Goal: Information Seeking & Learning: Learn about a topic

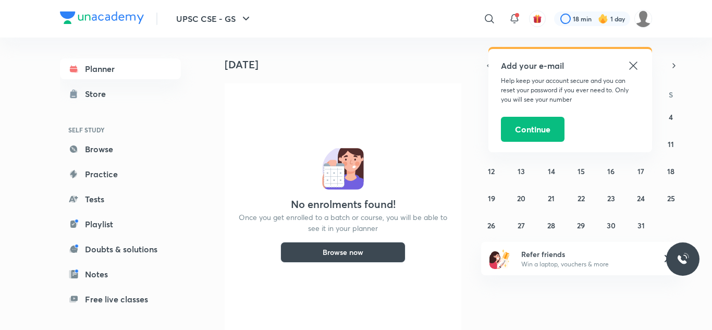
click at [633, 66] on icon at bounding box center [633, 66] width 8 height 8
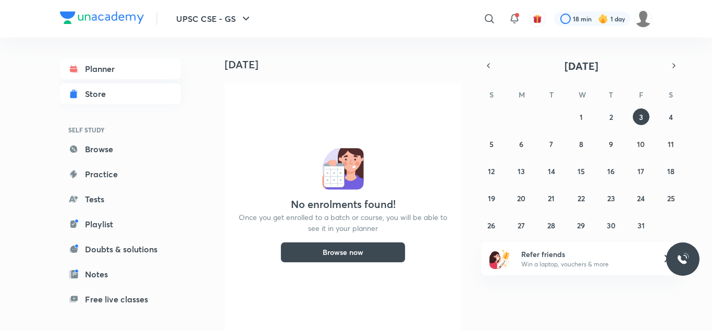
click at [111, 99] on div "Store" at bounding box center [98, 94] width 27 height 13
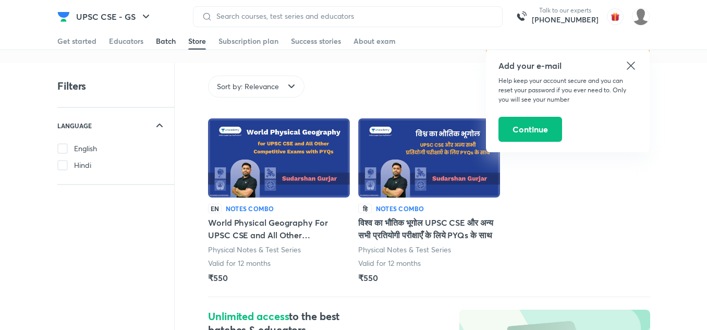
click at [164, 41] on div "Batch" at bounding box center [166, 41] width 20 height 10
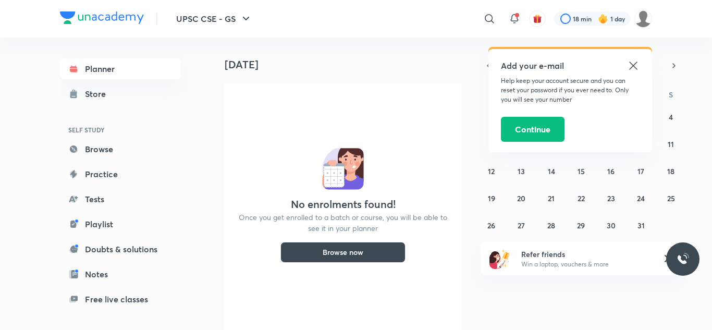
click at [635, 69] on icon at bounding box center [633, 65] width 13 height 13
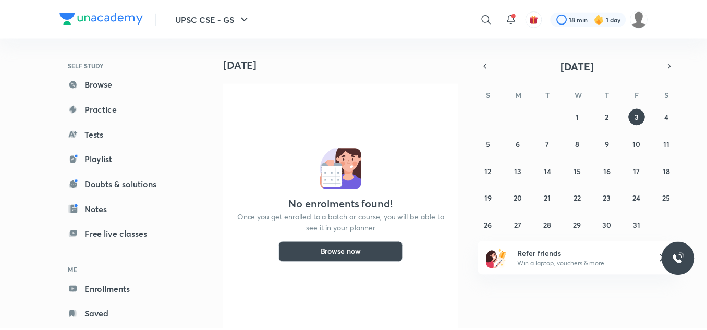
scroll to position [65, 0]
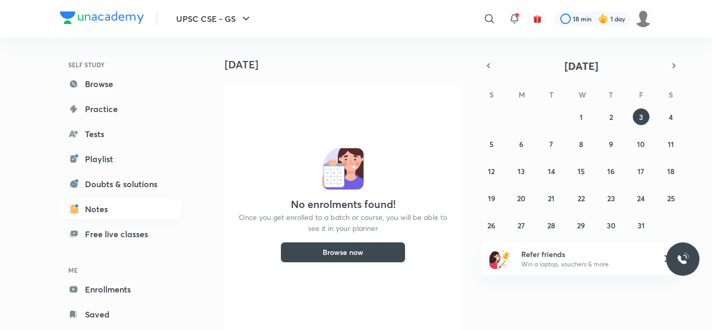
click at [103, 209] on link "Notes" at bounding box center [120, 209] width 121 height 21
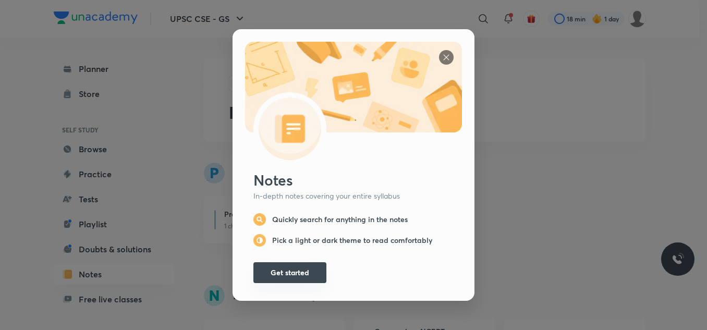
click at [294, 262] on button "Get started" at bounding box center [289, 272] width 73 height 21
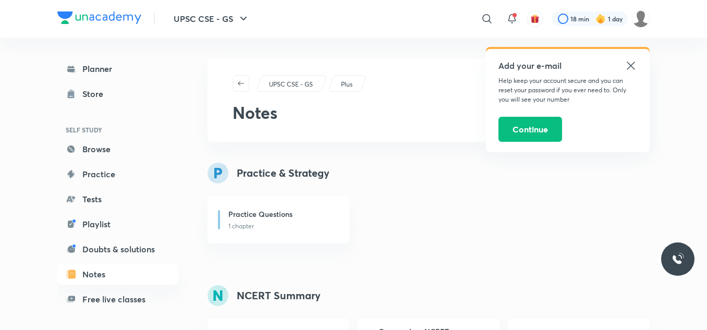
click at [632, 68] on icon at bounding box center [631, 65] width 13 height 13
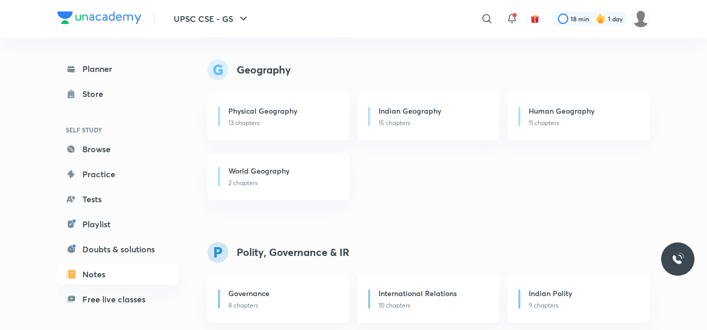
scroll to position [895, 0]
click at [280, 124] on p "13 chapters" at bounding box center [282, 123] width 108 height 9
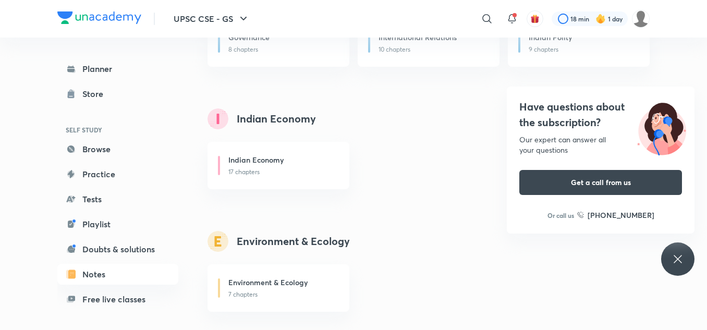
scroll to position [1153, 0]
click at [312, 180] on div "Indian Economy 17 chapters" at bounding box center [279, 164] width 142 height 47
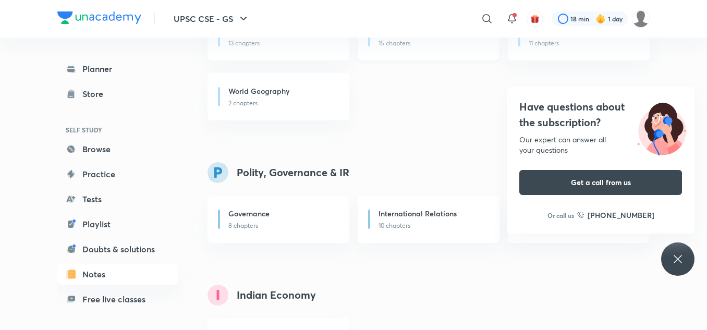
scroll to position [974, 0]
click at [483, 17] on icon at bounding box center [487, 19] width 13 height 13
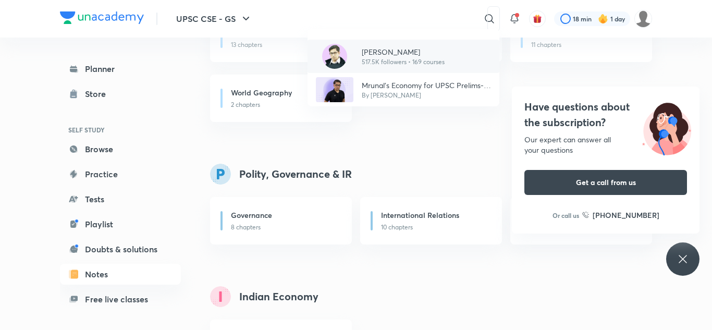
click at [375, 61] on p "517.5K followers • 169 courses" at bounding box center [403, 61] width 83 height 9
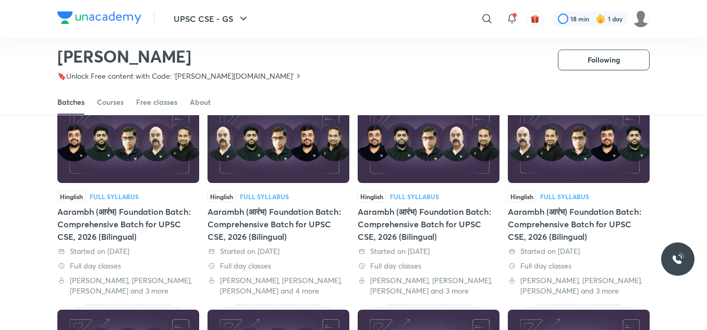
scroll to position [79, 0]
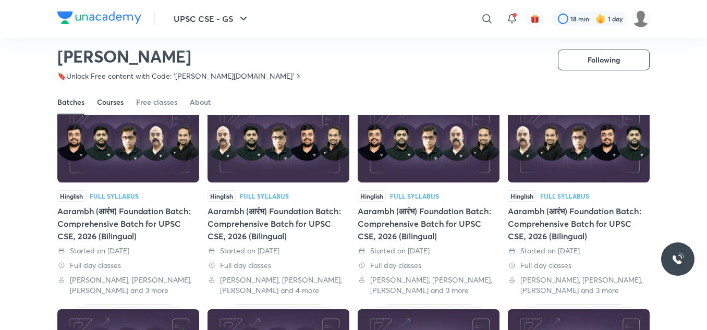
click at [117, 98] on div "Courses" at bounding box center [110, 102] width 27 height 10
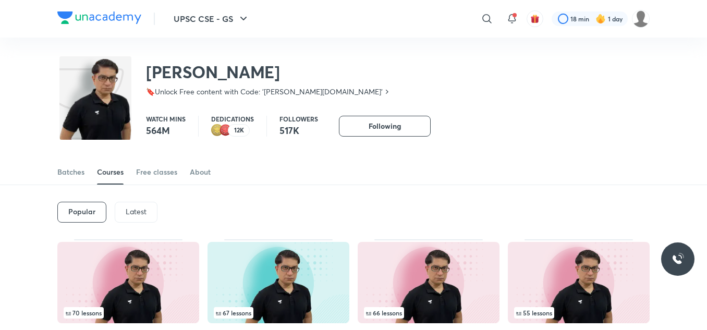
click at [129, 214] on p "Latest" at bounding box center [136, 212] width 21 height 8
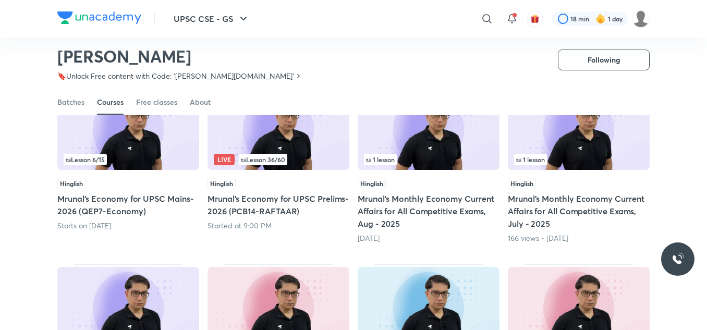
scroll to position [123, 0]
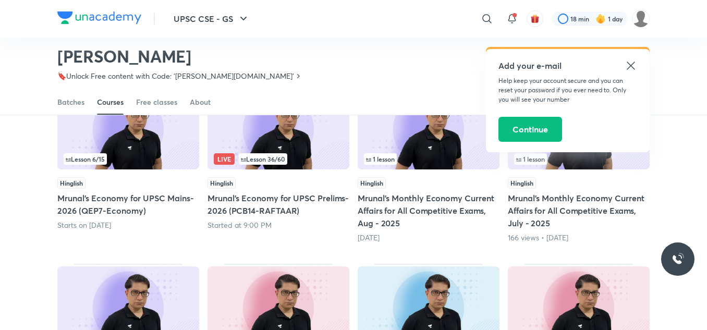
click at [309, 157] on div "Live Lesson 36 / 60" at bounding box center [278, 158] width 129 height 11
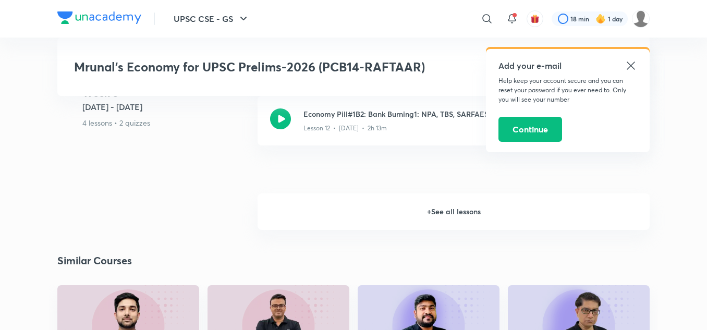
scroll to position [1589, 0]
click at [471, 212] on h6 "+ See all lessons" at bounding box center [454, 212] width 392 height 37
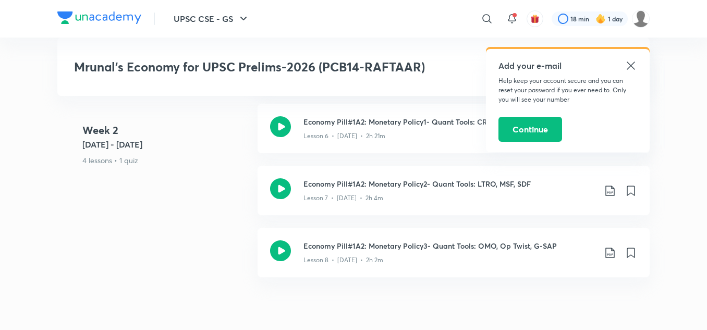
scroll to position [970, 0]
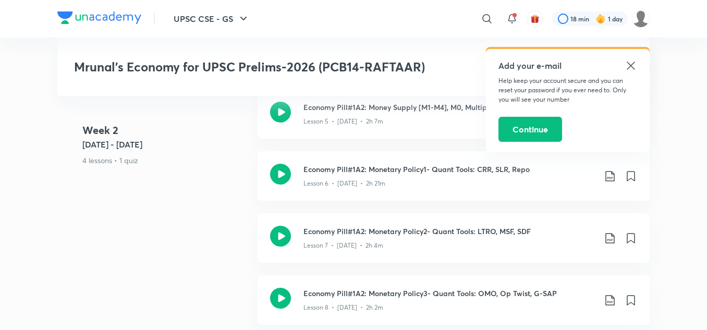
click at [632, 65] on icon at bounding box center [631, 66] width 8 height 8
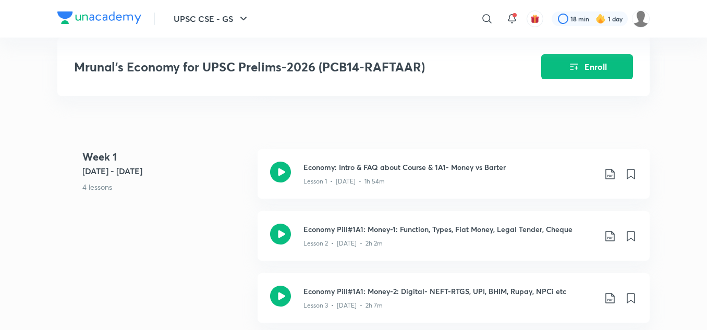
scroll to position [559, 0]
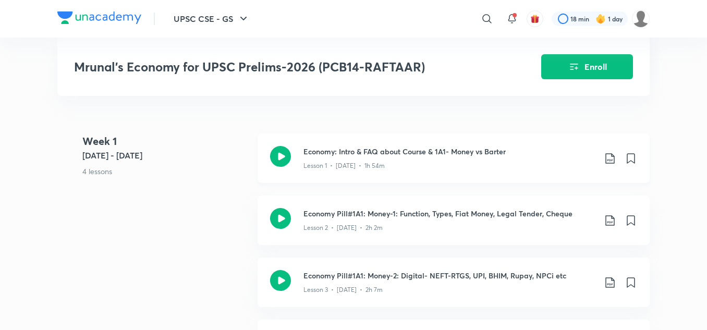
click at [608, 155] on icon at bounding box center [610, 158] width 13 height 13
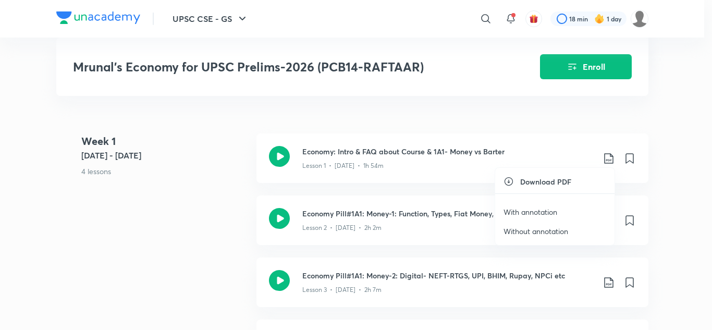
click at [575, 184] on li "Download PDF" at bounding box center [554, 181] width 119 height 11
click at [539, 216] on p "With annotation" at bounding box center [531, 212] width 54 height 11
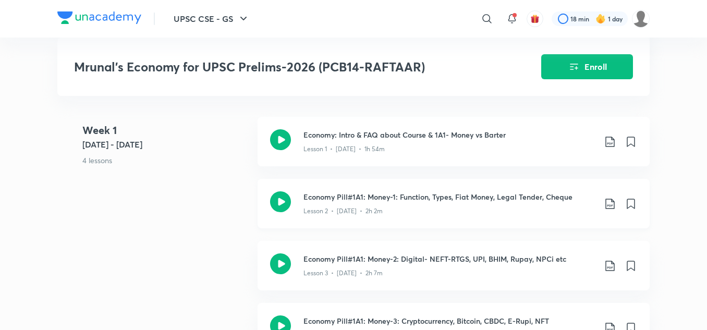
scroll to position [577, 0]
click at [609, 197] on icon at bounding box center [610, 203] width 13 height 13
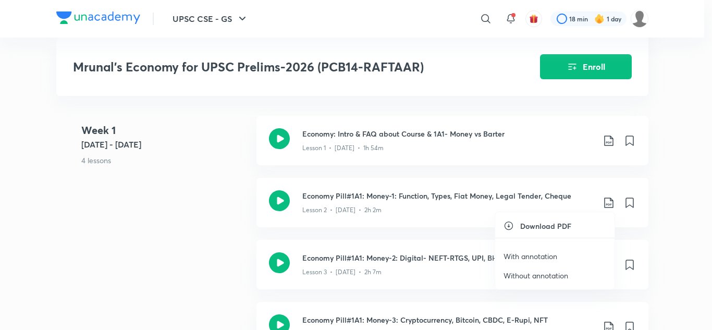
click at [548, 253] on p "With annotation" at bounding box center [531, 256] width 54 height 11
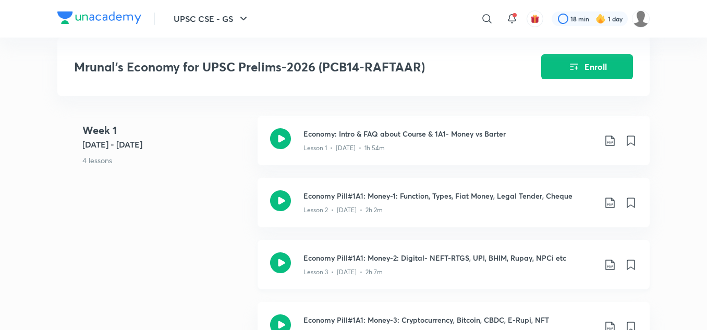
scroll to position [592, 0]
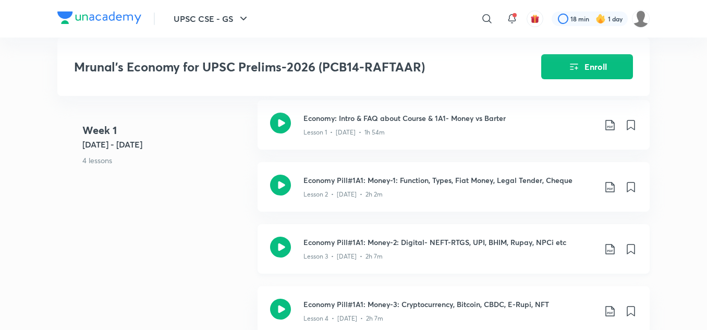
click at [607, 244] on icon at bounding box center [610, 249] width 13 height 13
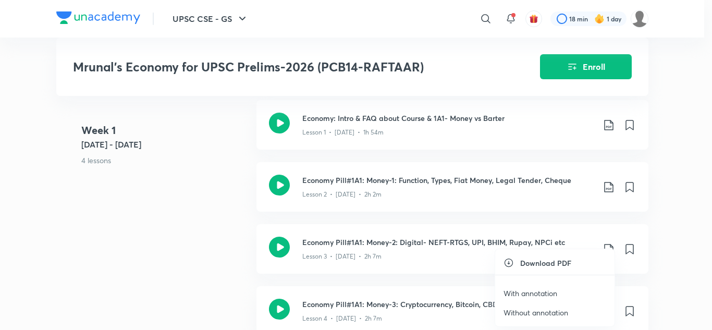
click at [547, 292] on p "With annotation" at bounding box center [531, 293] width 54 height 11
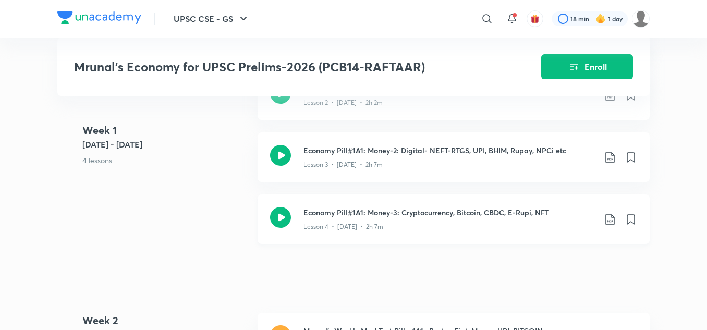
scroll to position [684, 0]
click at [609, 216] on icon at bounding box center [610, 220] width 13 height 13
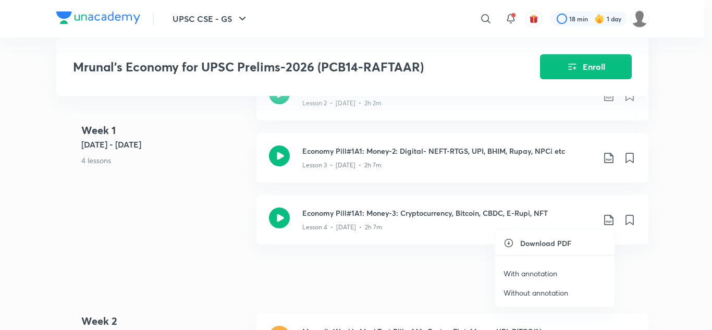
click at [541, 274] on p "With annotation" at bounding box center [531, 273] width 54 height 11
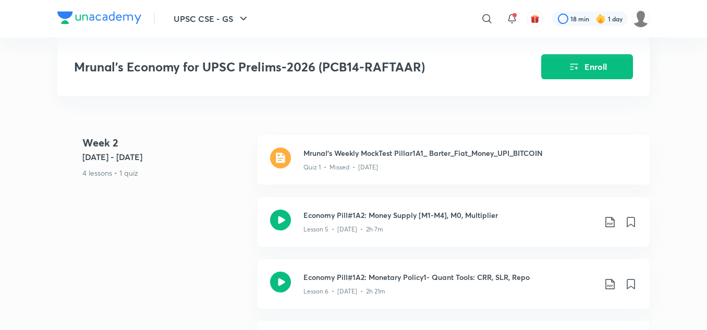
scroll to position [878, 0]
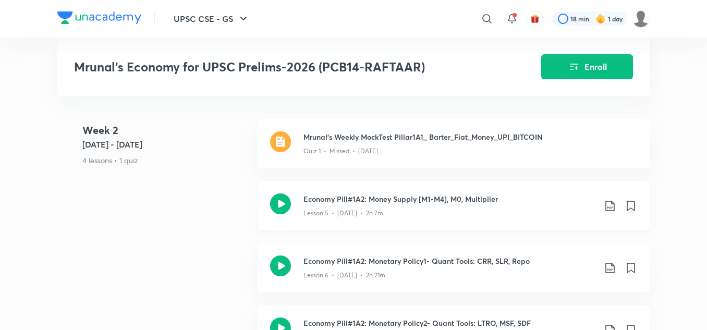
click at [611, 203] on icon at bounding box center [610, 206] width 13 height 13
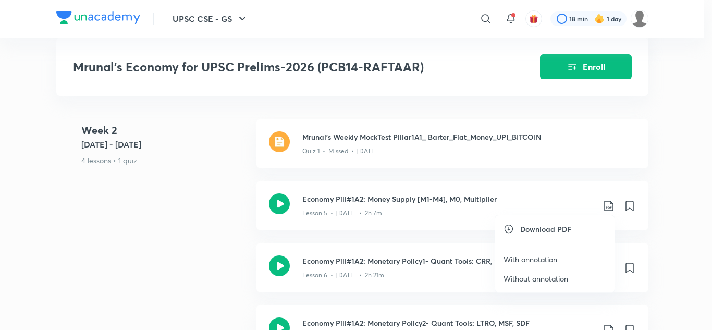
click at [563, 253] on li "With annotation" at bounding box center [554, 259] width 119 height 19
click at [649, 168] on div at bounding box center [356, 165] width 712 height 330
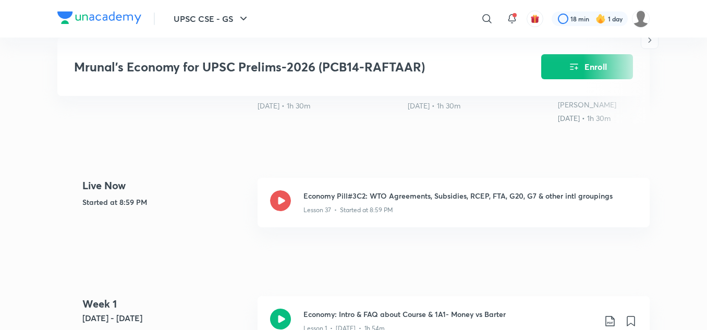
scroll to position [401, 0]
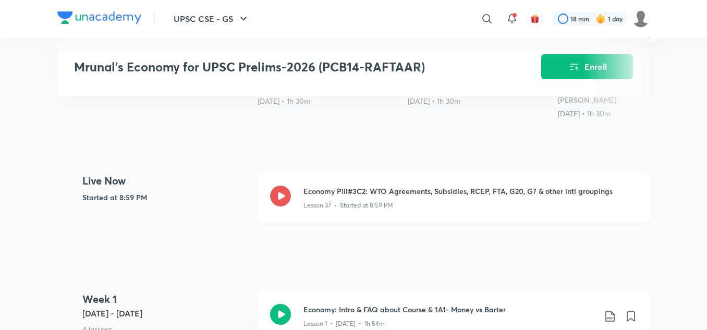
click at [288, 194] on icon at bounding box center [280, 196] width 21 height 21
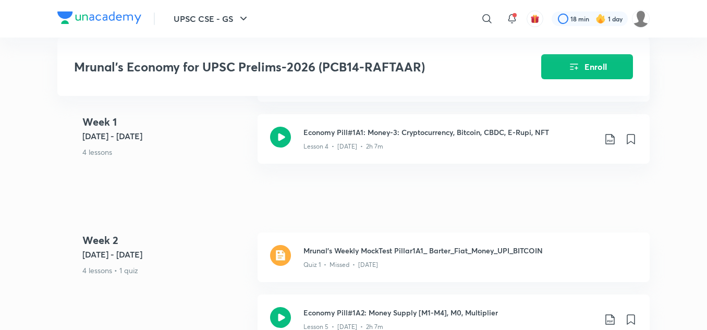
scroll to position [766, 0]
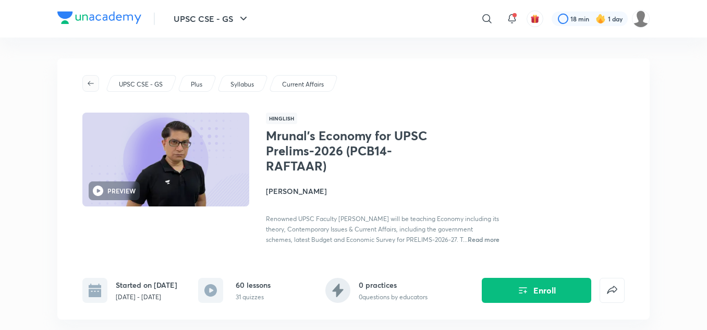
click at [96, 80] on span "button" at bounding box center [91, 83] width 16 height 8
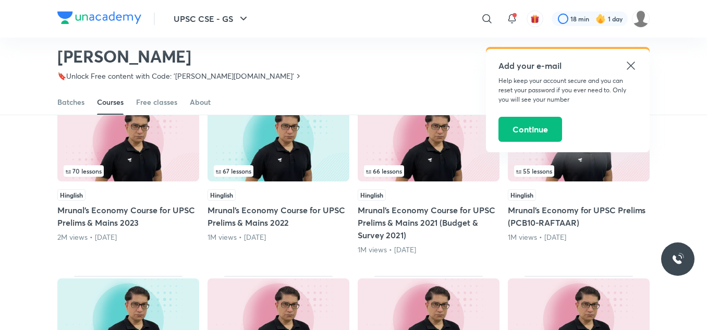
scroll to position [111, 0]
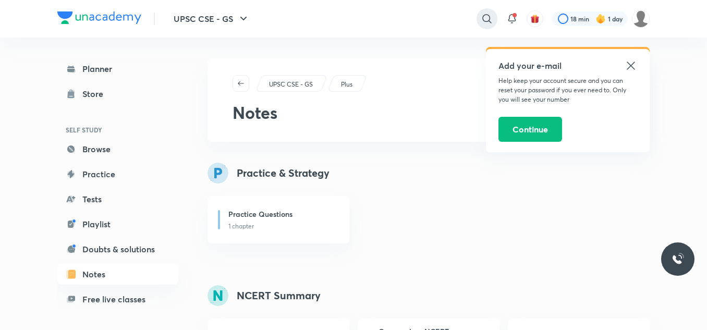
click at [479, 19] on div at bounding box center [487, 18] width 21 height 21
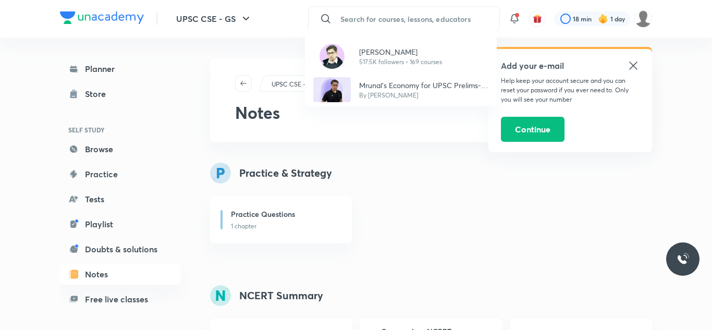
click at [421, 16] on div "[PERSON_NAME] 517.5K followers • 169 courses Mrunal’s Economy for UPSC Prelims-…" at bounding box center [356, 165] width 712 height 330
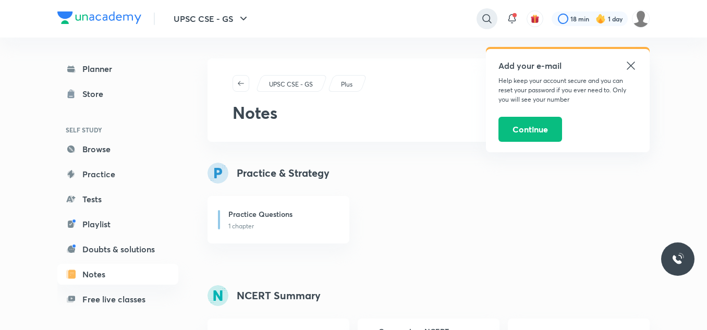
click at [482, 22] on icon at bounding box center [487, 19] width 13 height 13
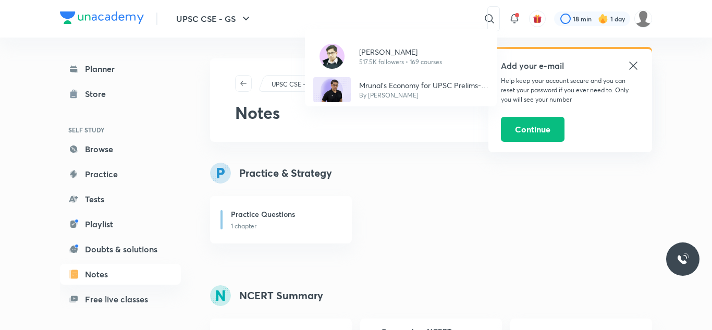
click at [480, 22] on div "[PERSON_NAME] 517.5K followers • 169 courses Mrunal’s Economy for UPSC Prelims-…" at bounding box center [356, 165] width 712 height 330
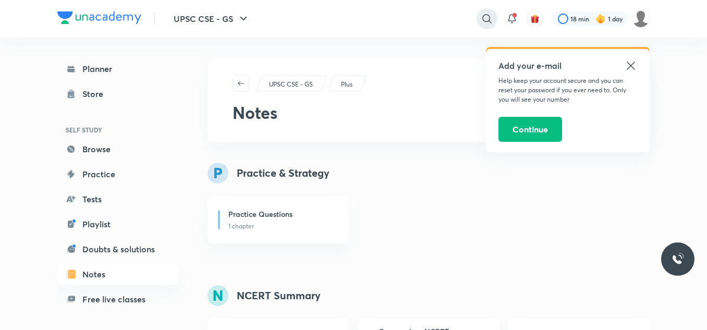
click at [478, 18] on div at bounding box center [487, 18] width 21 height 21
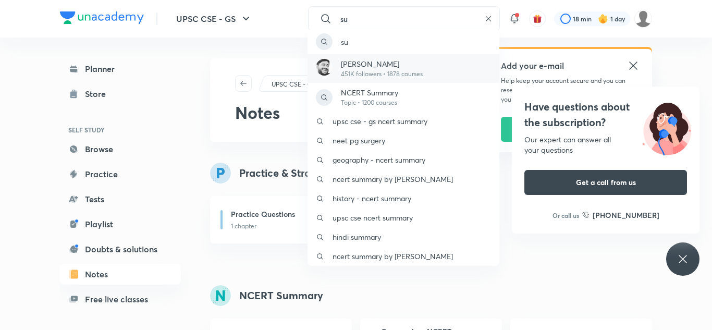
type input "su"
click at [399, 71] on p "451K followers • 1878 courses" at bounding box center [382, 73] width 82 height 9
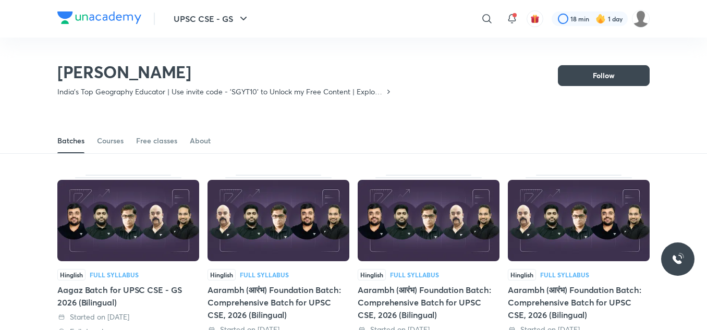
scroll to position [69, 0]
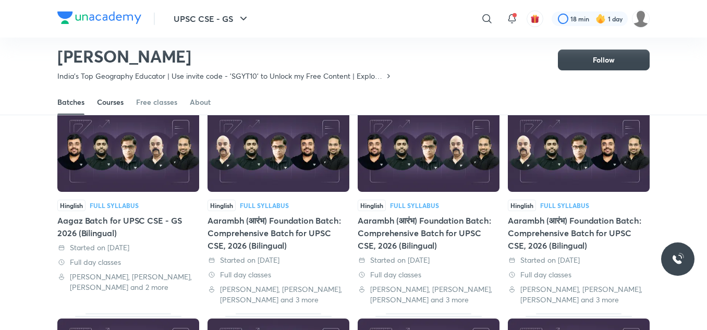
click at [108, 108] on link "Courses" at bounding box center [110, 102] width 27 height 25
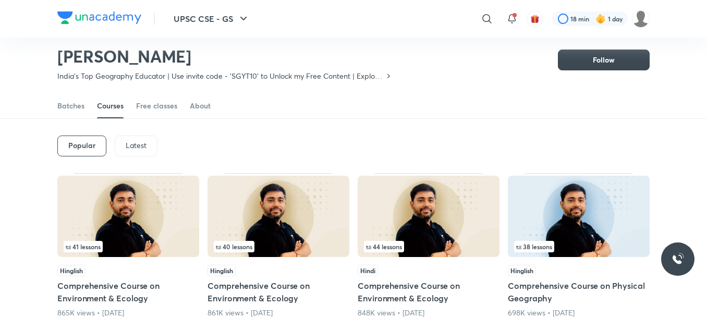
scroll to position [27, 0]
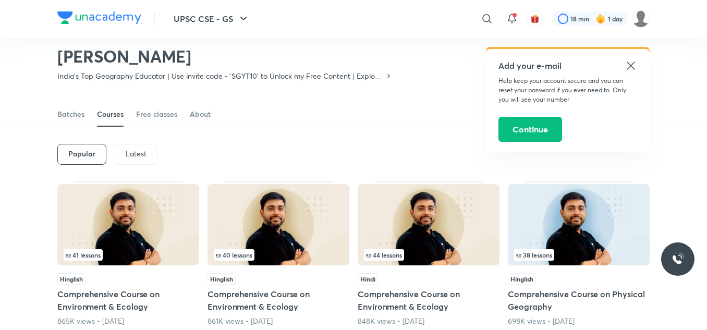
click at [135, 162] on div "Latest" at bounding box center [136, 154] width 43 height 21
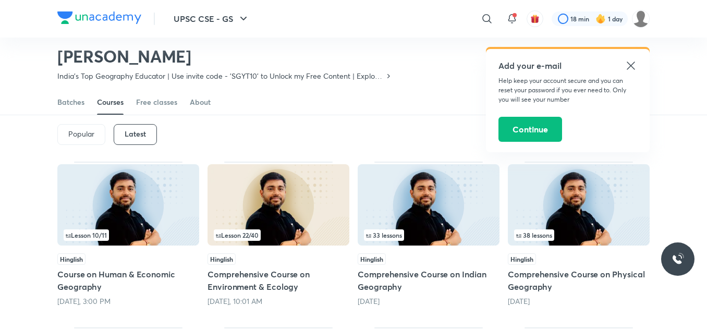
scroll to position [49, 0]
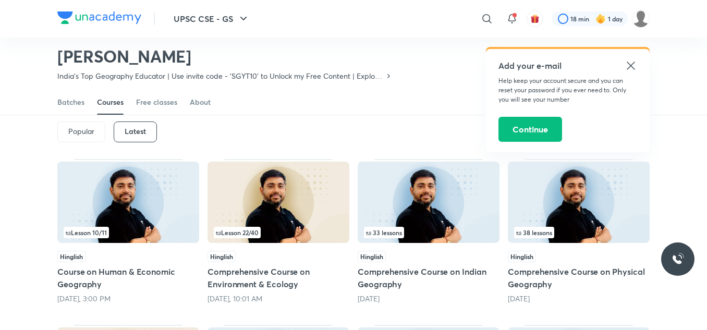
click at [422, 204] on img at bounding box center [429, 202] width 142 height 81
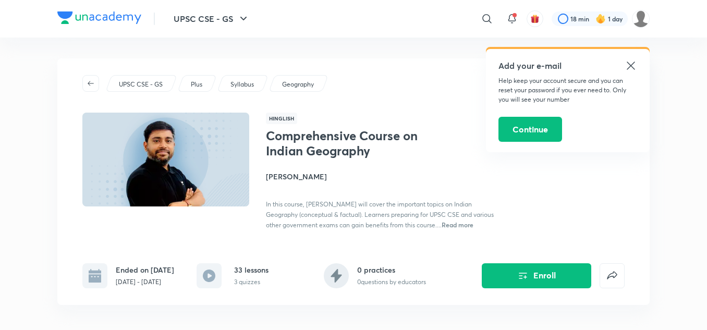
click at [630, 69] on icon at bounding box center [631, 65] width 13 height 13
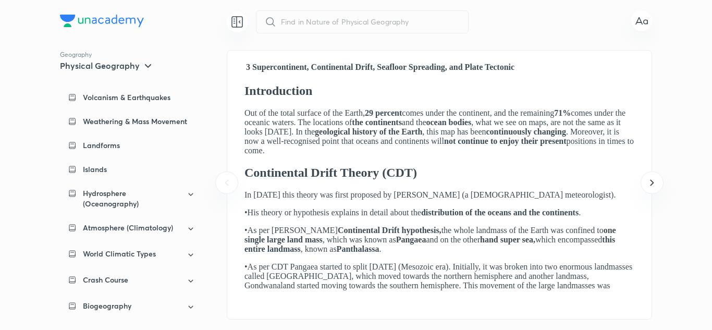
click at [651, 168] on body "3 Supercontinent, Continental Drift, Seafloor Spreading, and Plate Tectonic Int…" at bounding box center [439, 185] width 425 height 269
click at [652, 180] on icon at bounding box center [652, 182] width 13 height 13
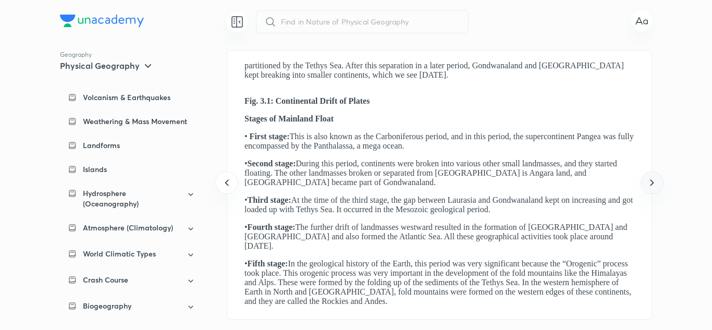
click at [652, 180] on icon at bounding box center [652, 182] width 13 height 13
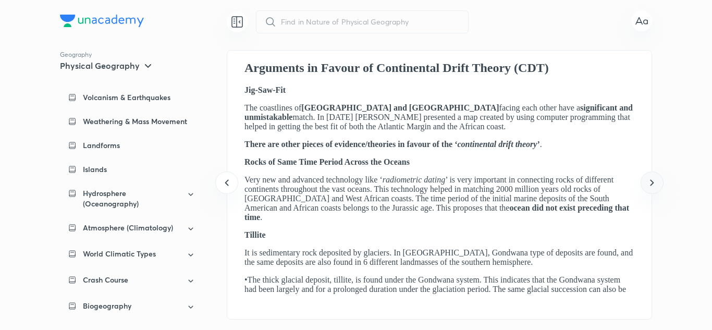
click at [652, 180] on icon at bounding box center [652, 182] width 13 height 13
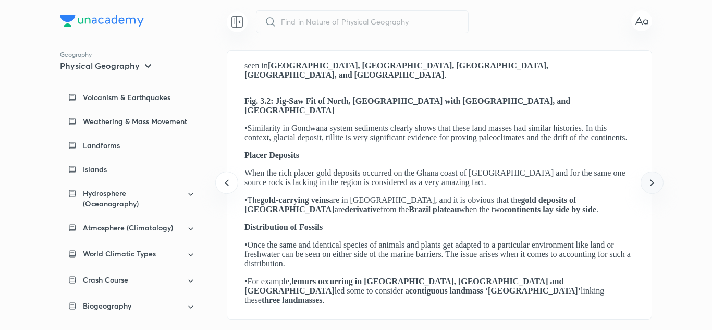
click at [652, 180] on icon at bounding box center [652, 182] width 13 height 13
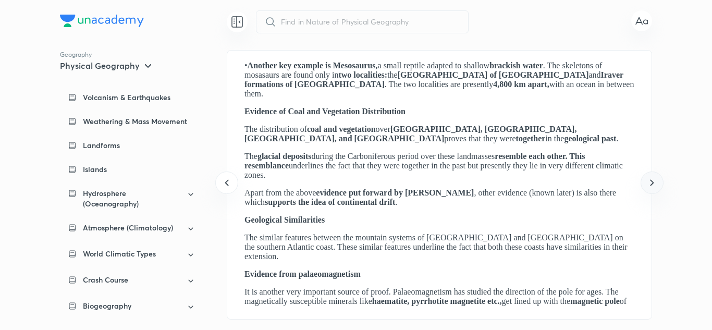
click at [652, 180] on icon at bounding box center [652, 182] width 13 height 13
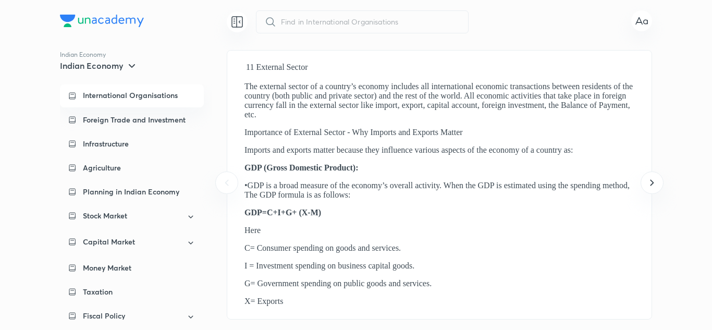
click at [169, 88] on div "International Organisations" at bounding box center [132, 95] width 144 height 23
